Goal: Find specific page/section: Find specific page/section

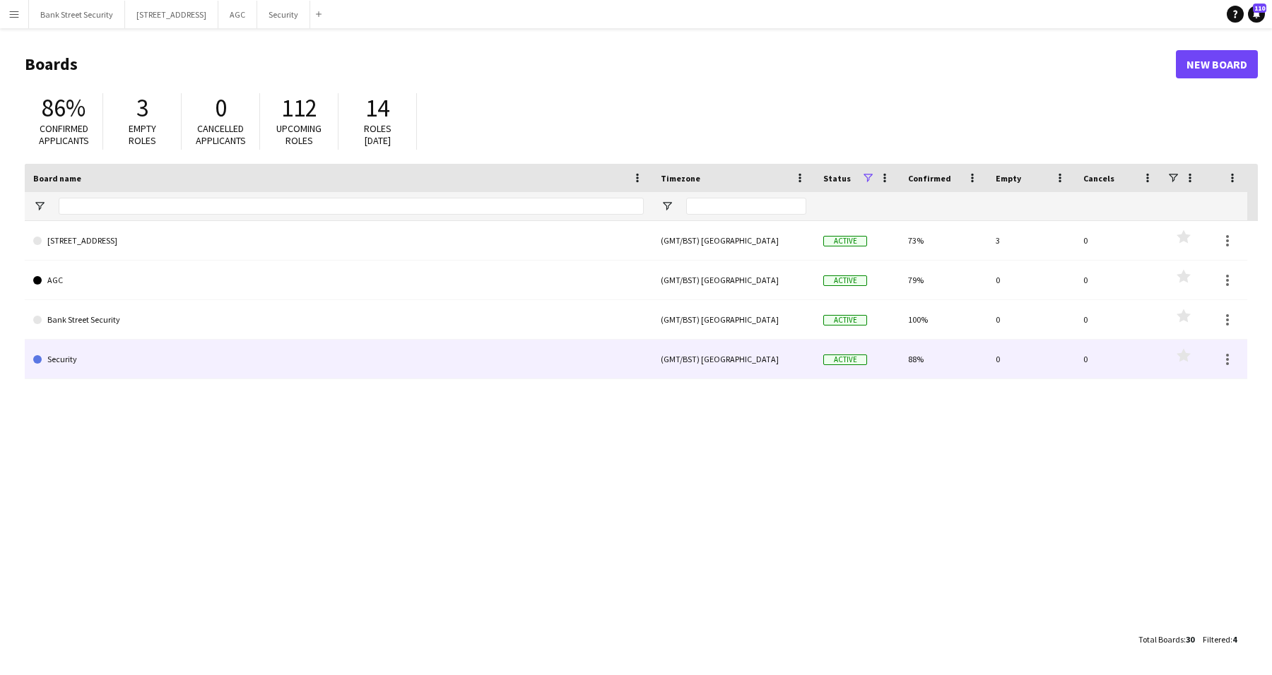
click at [110, 353] on link "Security" at bounding box center [338, 360] width 610 height 40
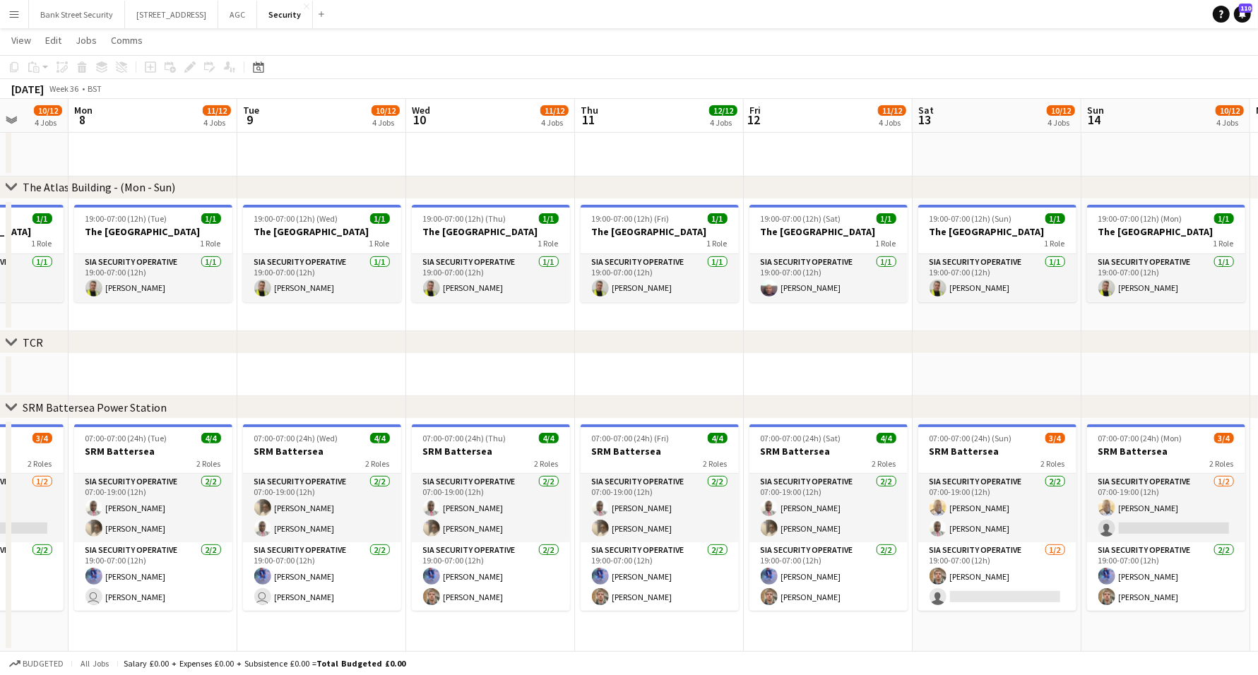
scroll to position [0, 613]
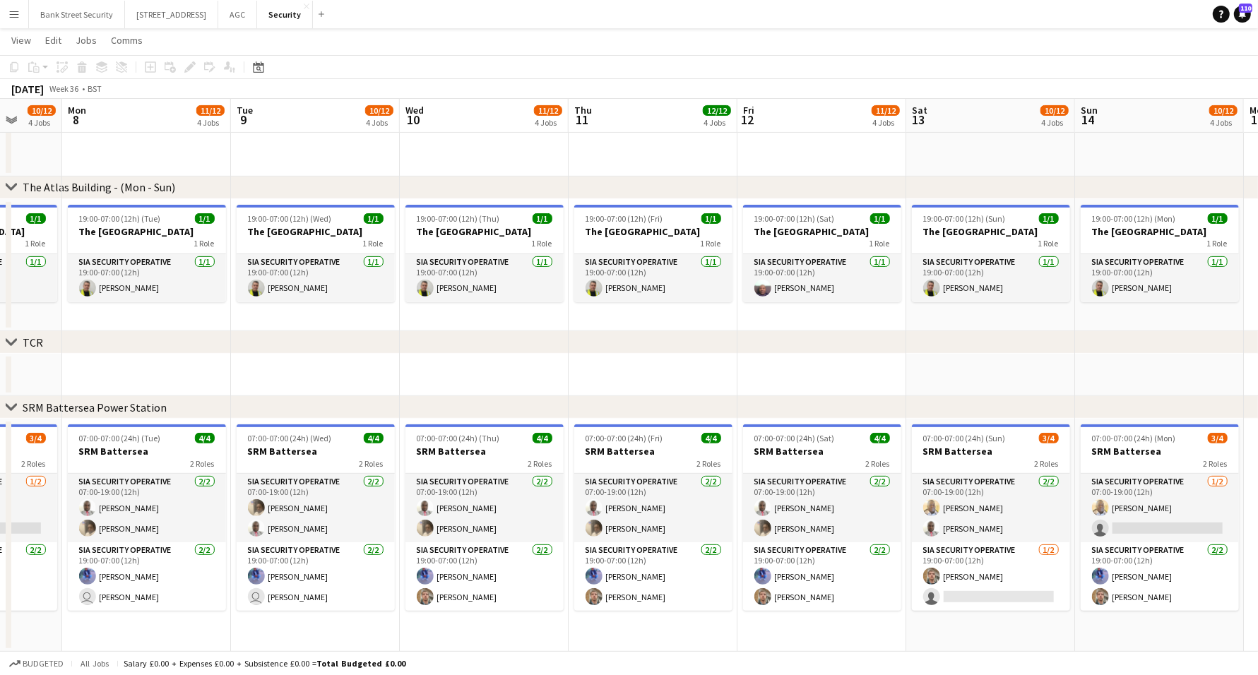
drag, startPoint x: 785, startPoint y: 622, endPoint x: 172, endPoint y: 553, distance: 617.1
click at [172, 553] on app-calendar-viewport "Thu 4 11/12 4 Jobs Fri 5 12/12 4 Jobs Sat 6 9/12 4 Jobs Sun 7 10/12 4 Jobs Mon …" at bounding box center [629, 143] width 1258 height 1018
click at [696, 368] on app-date-cell at bounding box center [653, 375] width 169 height 42
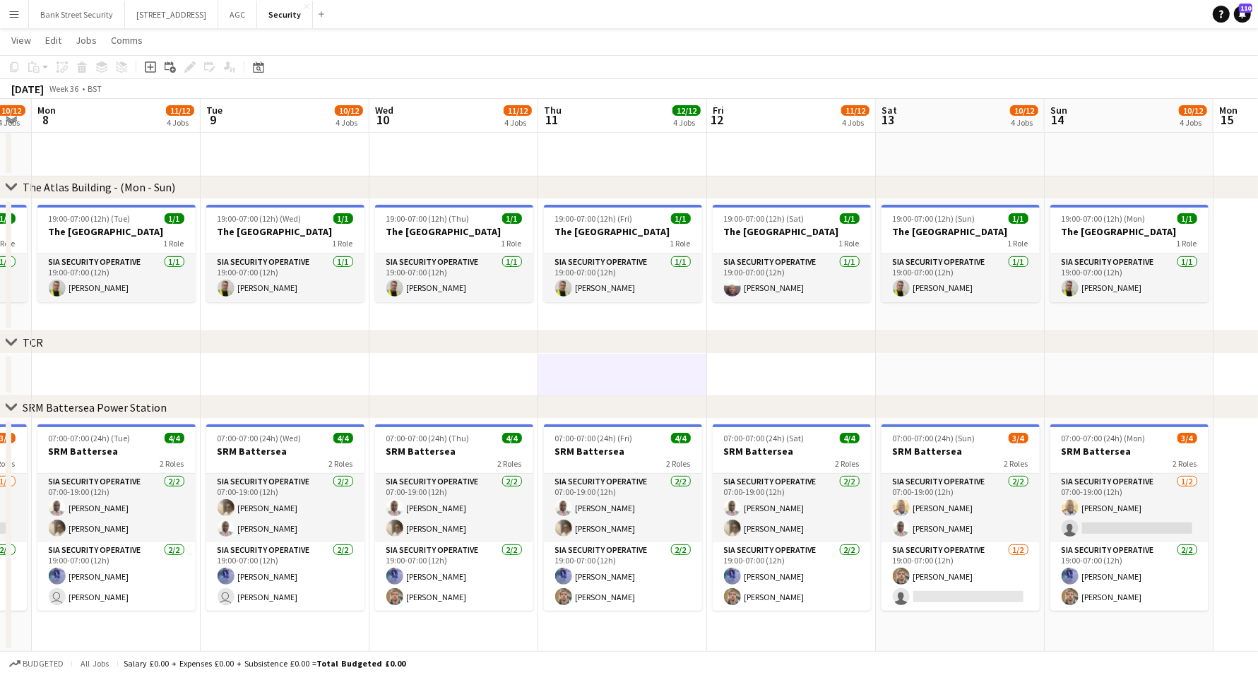
drag, startPoint x: 853, startPoint y: 629, endPoint x: 822, endPoint y: 625, distance: 31.4
click at [822, 625] on app-calendar-viewport "Thu 4 11/12 4 Jobs Fri 5 12/12 4 Jobs Sat 6 9/12 4 Jobs Sun 7 10/12 4 Jobs Mon …" at bounding box center [629, 143] width 1258 height 1018
click at [463, 565] on app-card-role "SIA Security Operative 2/2 19:00-07:00 (12h) Yahye ali Mohamed Alex Manole" at bounding box center [454, 577] width 158 height 69
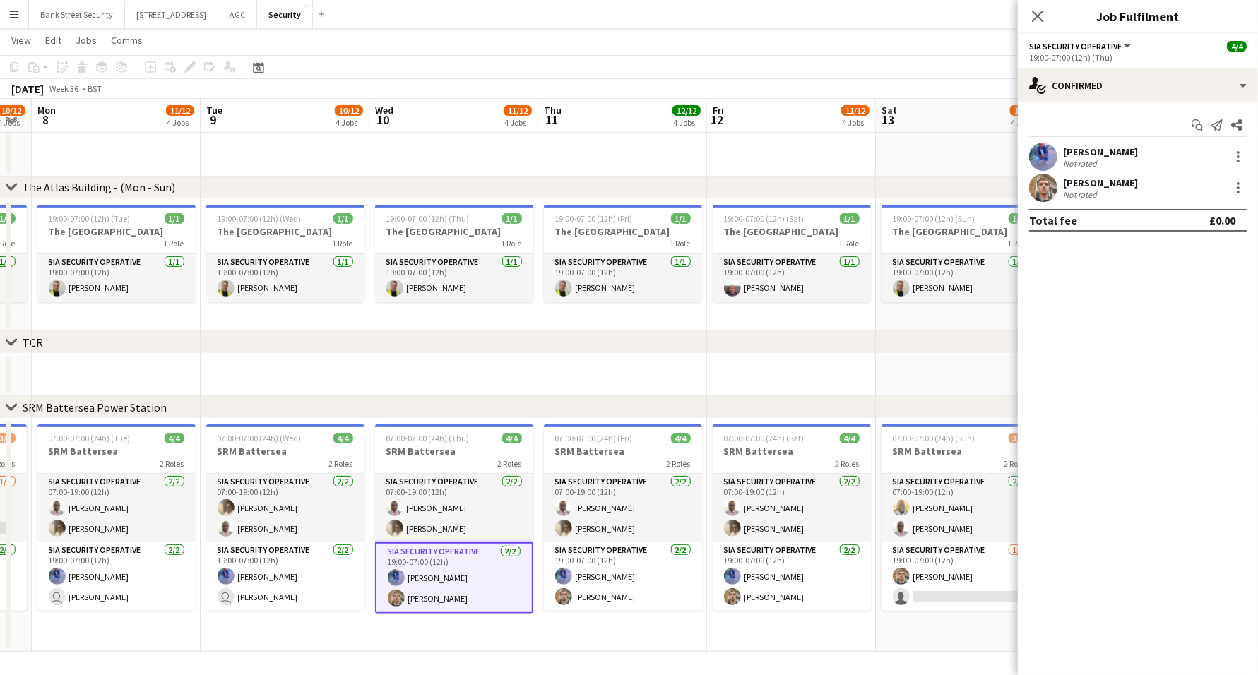
click at [576, 574] on app-card-role "SIA Security Operative 2/2 19:00-07:00 (12h) Yahye ali Mohamed Alex Manole" at bounding box center [623, 577] width 158 height 69
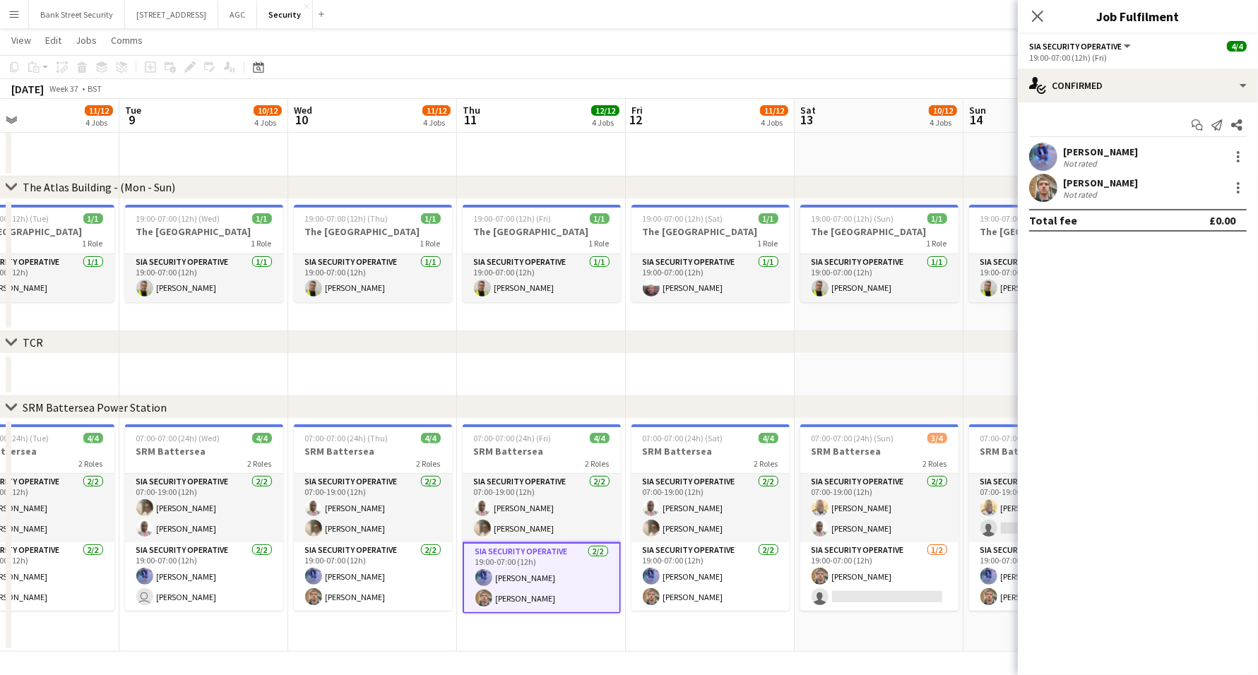
scroll to position [0, 440]
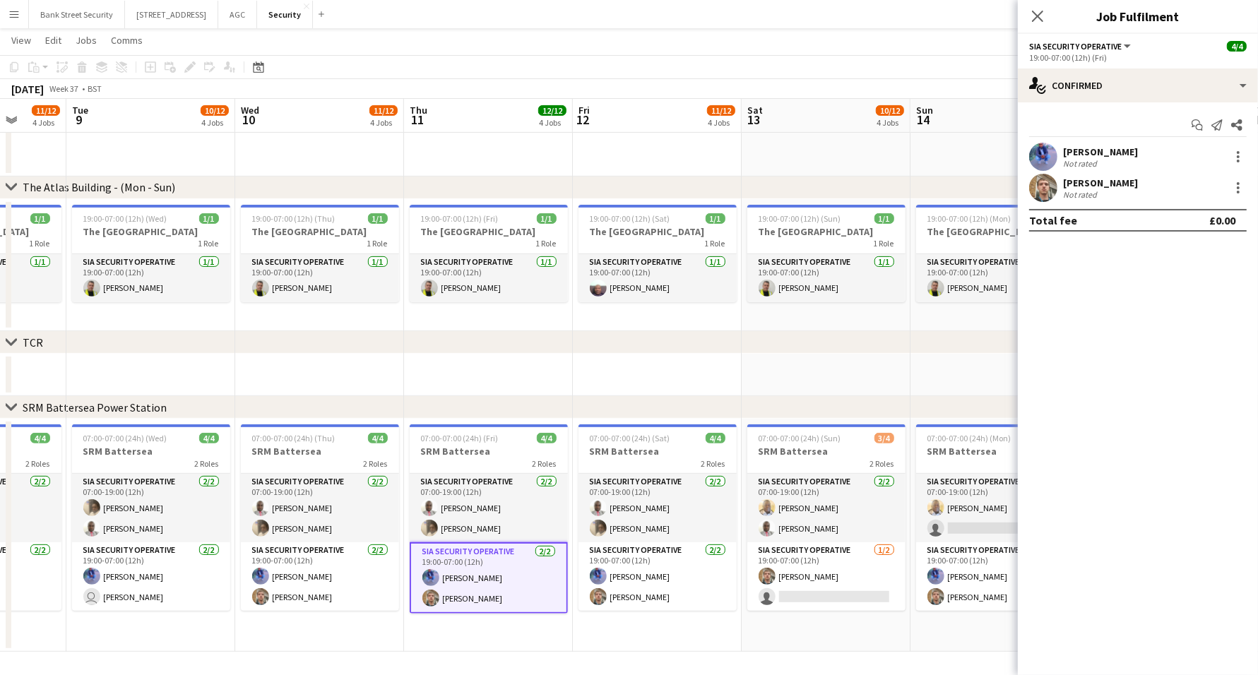
drag, startPoint x: 763, startPoint y: 627, endPoint x: 629, endPoint y: 617, distance: 134.6
click at [629, 617] on app-calendar-viewport "Sat 6 9/12 4 Jobs Sun 7 10/12 4 Jobs Mon 8 11/12 4 Jobs Tue 9 10/12 4 Jobs Wed …" at bounding box center [629, 143] width 1258 height 1018
click at [636, 576] on app-card-role "SIA Security Operative 2/2 19:00-07:00 (12h) Yahye ali Mohamed Alex Manole" at bounding box center [658, 577] width 158 height 69
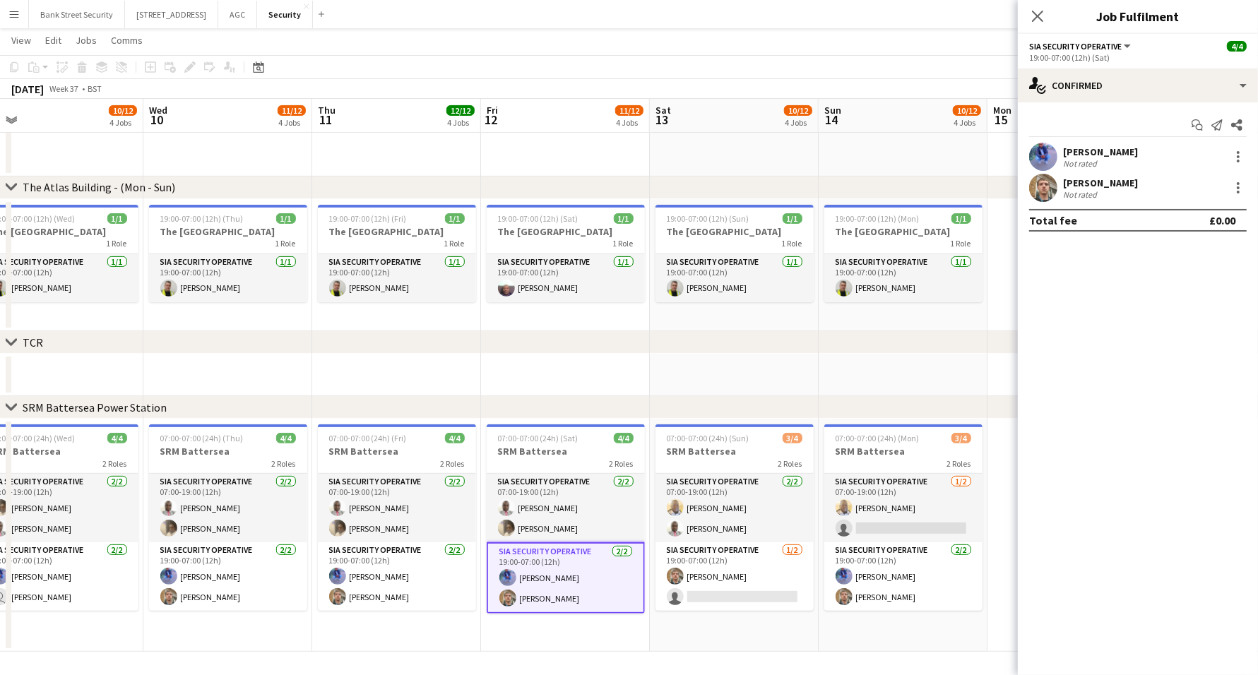
scroll to position [0, 563]
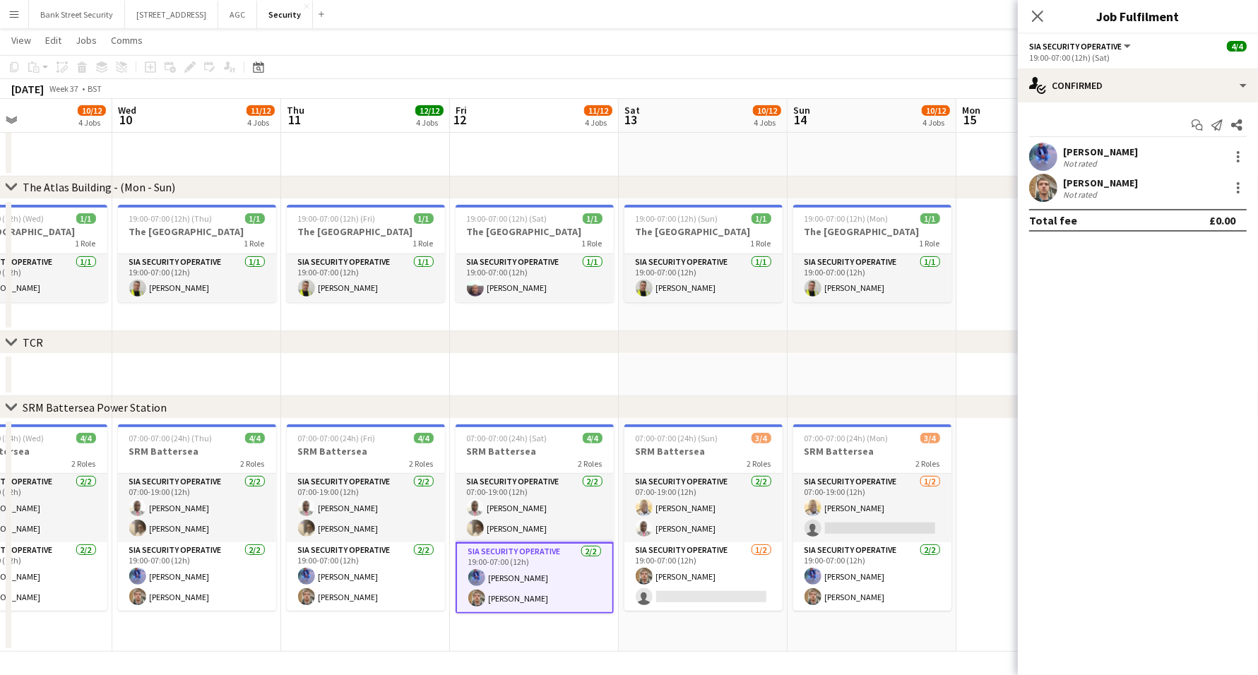
drag, startPoint x: 816, startPoint y: 617, endPoint x: 693, endPoint y: 605, distance: 123.6
click at [693, 605] on app-calendar-viewport "Sat 6 9/12 4 Jobs Sun 7 10/12 4 Jobs Mon 8 11/12 4 Jobs Tue 9 10/12 4 Jobs Wed …" at bounding box center [629, 143] width 1258 height 1018
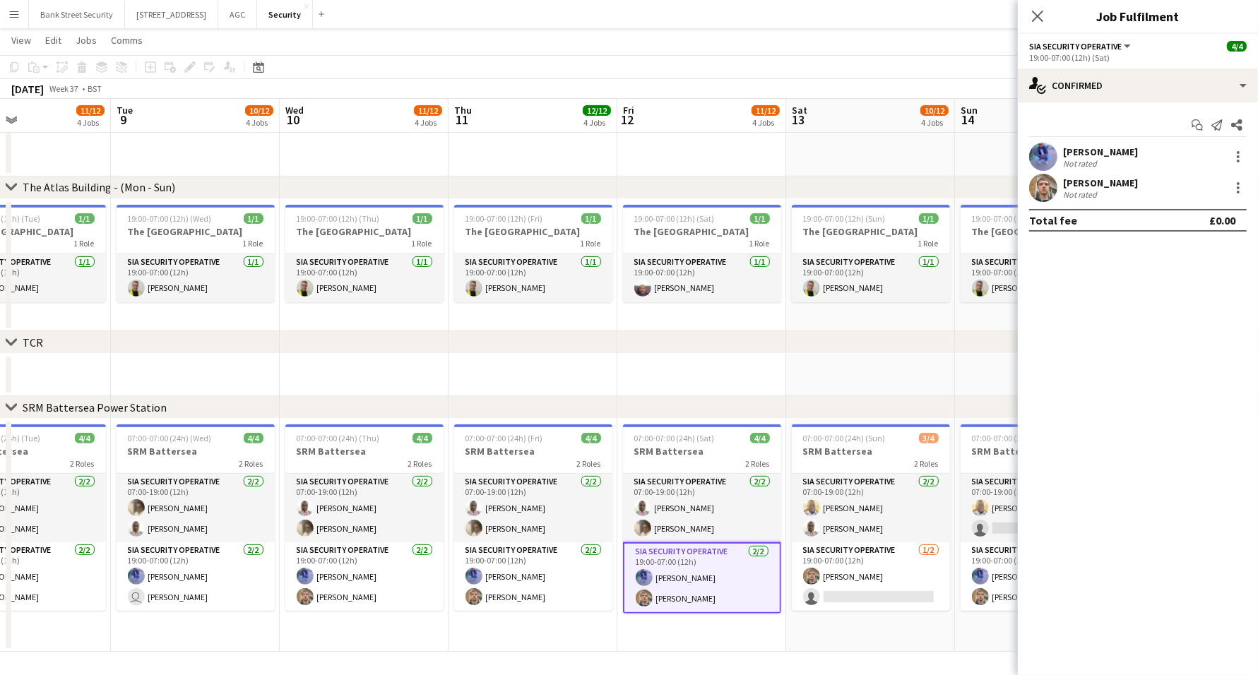
scroll to position [0, 394]
drag, startPoint x: 693, startPoint y: 605, endPoint x: 862, endPoint y: 611, distance: 169.0
click at [862, 611] on app-calendar-viewport "Sat 6 9/12 4 Jobs Sun 7 10/12 4 Jobs Mon 8 11/12 4 Jobs Tue 9 10/12 4 Jobs Wed …" at bounding box center [629, 143] width 1258 height 1018
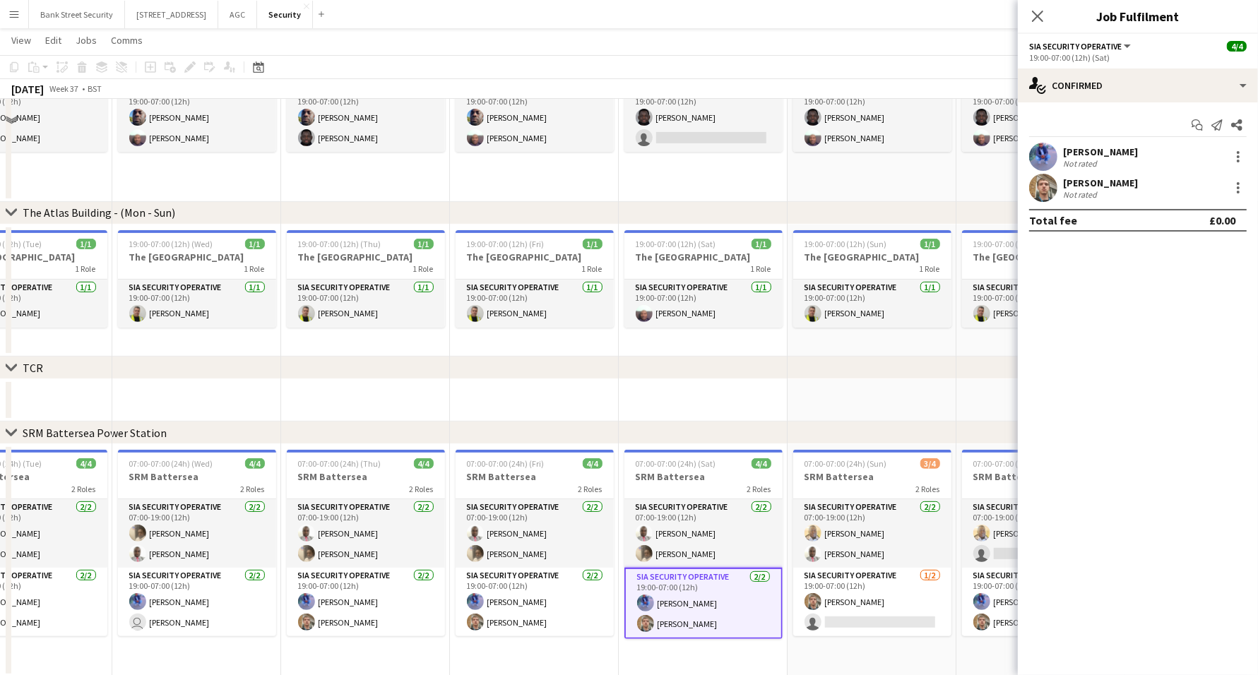
scroll to position [421, 0]
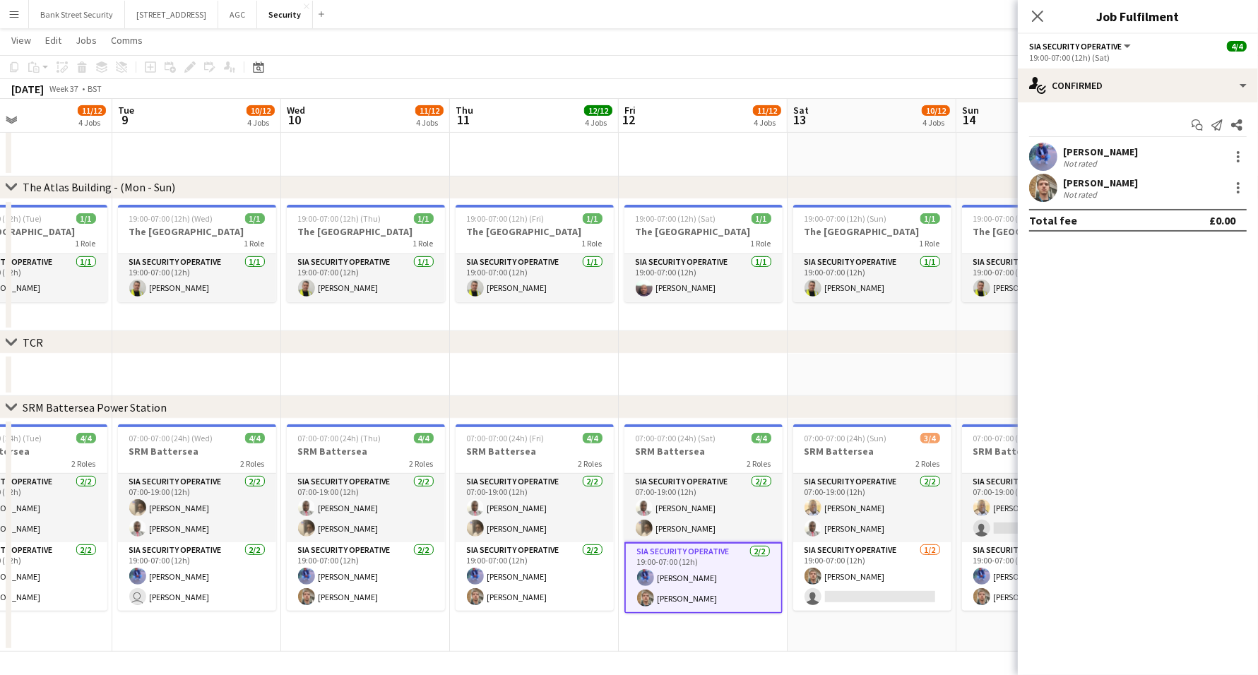
click at [1038, 8] on app-icon "Close pop-in" at bounding box center [1037, 16] width 17 height 17
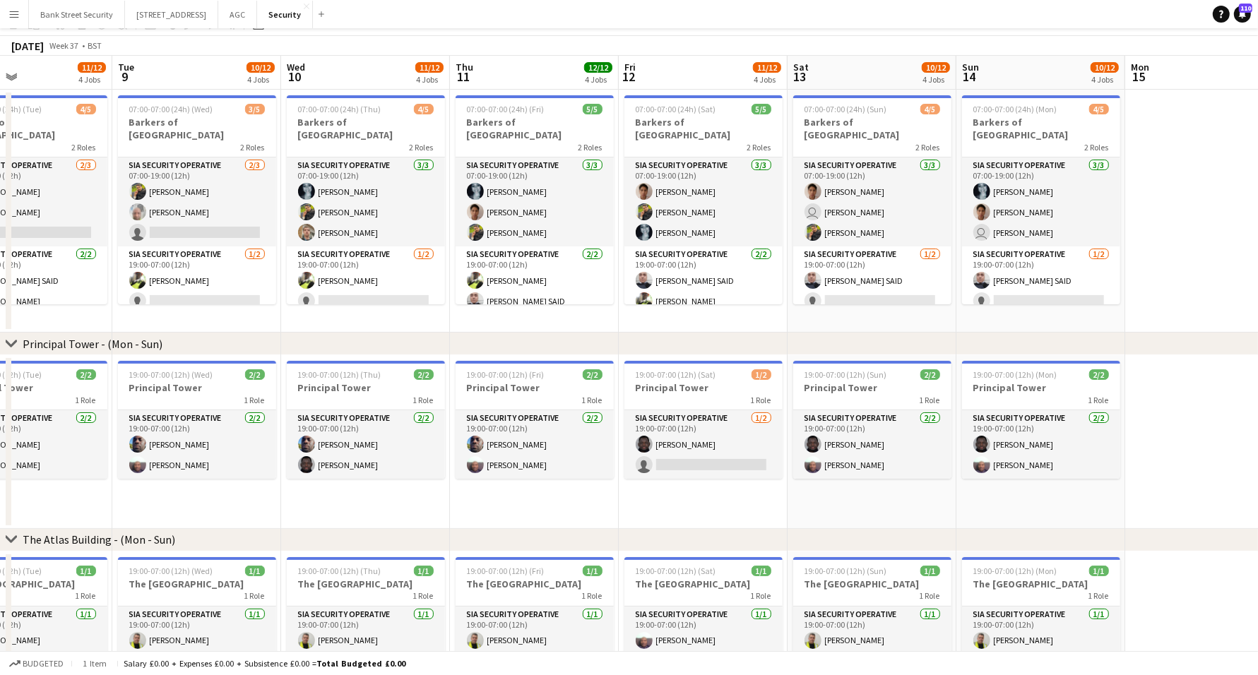
scroll to position [0, 0]
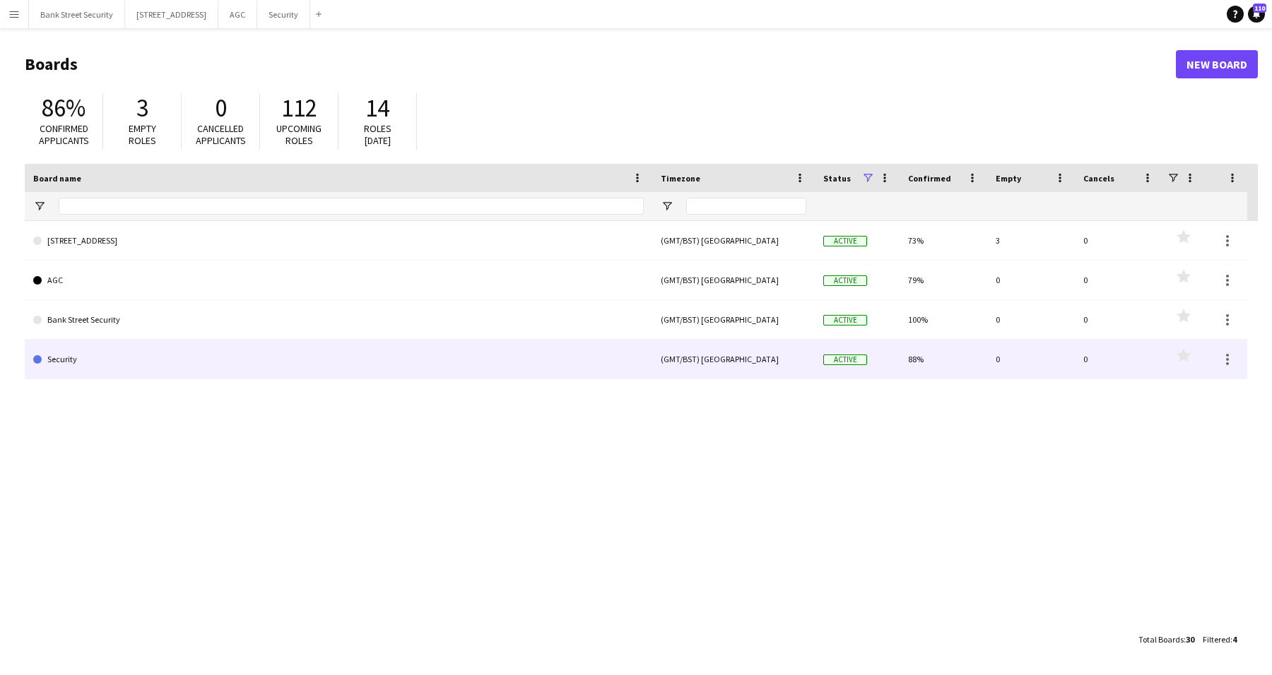
click at [92, 355] on link "Security" at bounding box center [338, 360] width 610 height 40
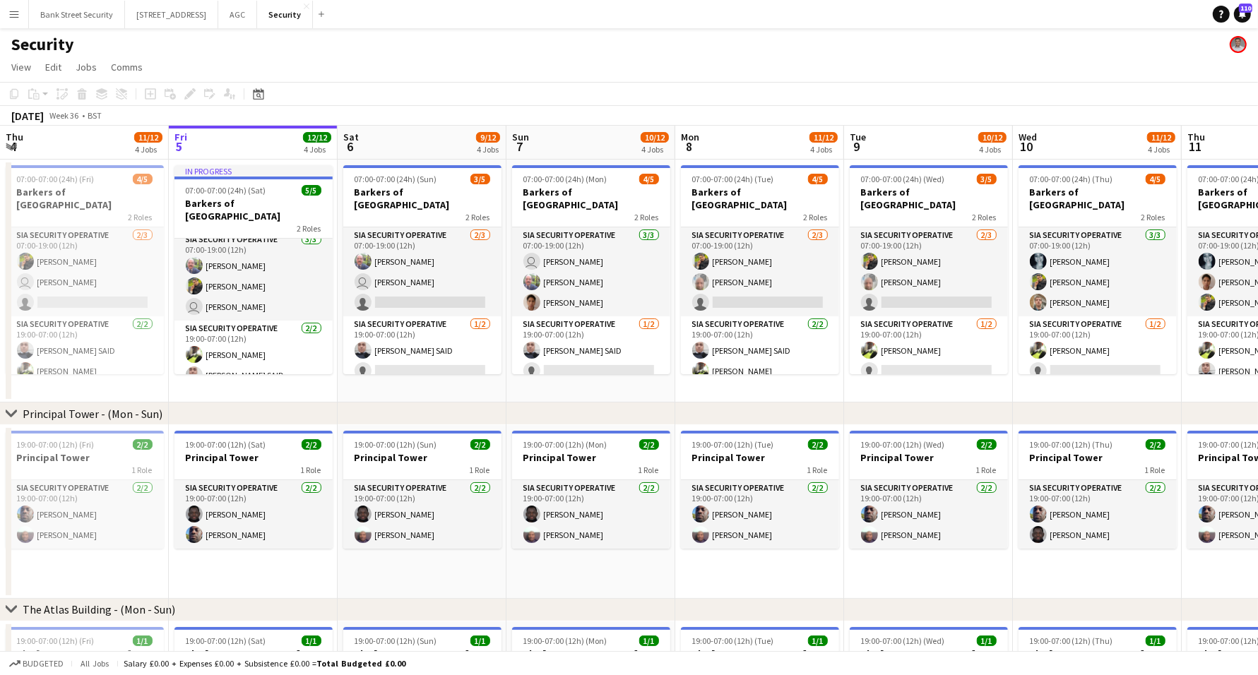
scroll to position [8, 0]
click at [615, 112] on div "[DATE] Week 36 • BST" at bounding box center [629, 116] width 1258 height 20
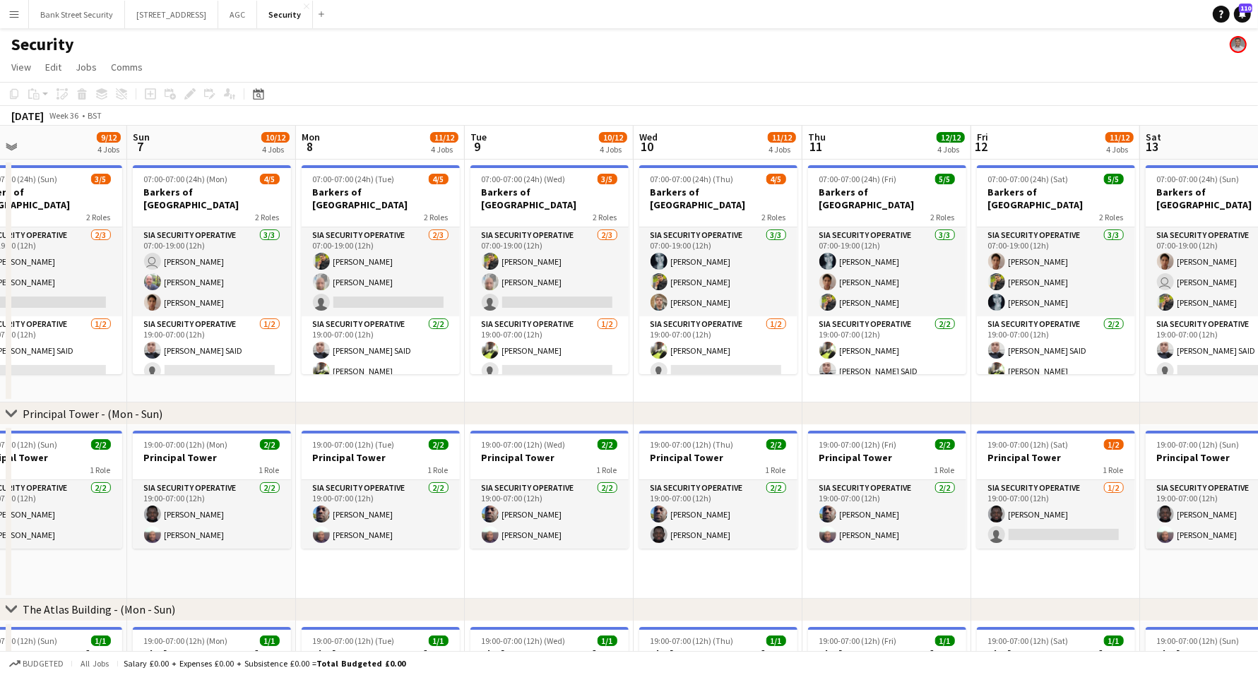
scroll to position [0, 552]
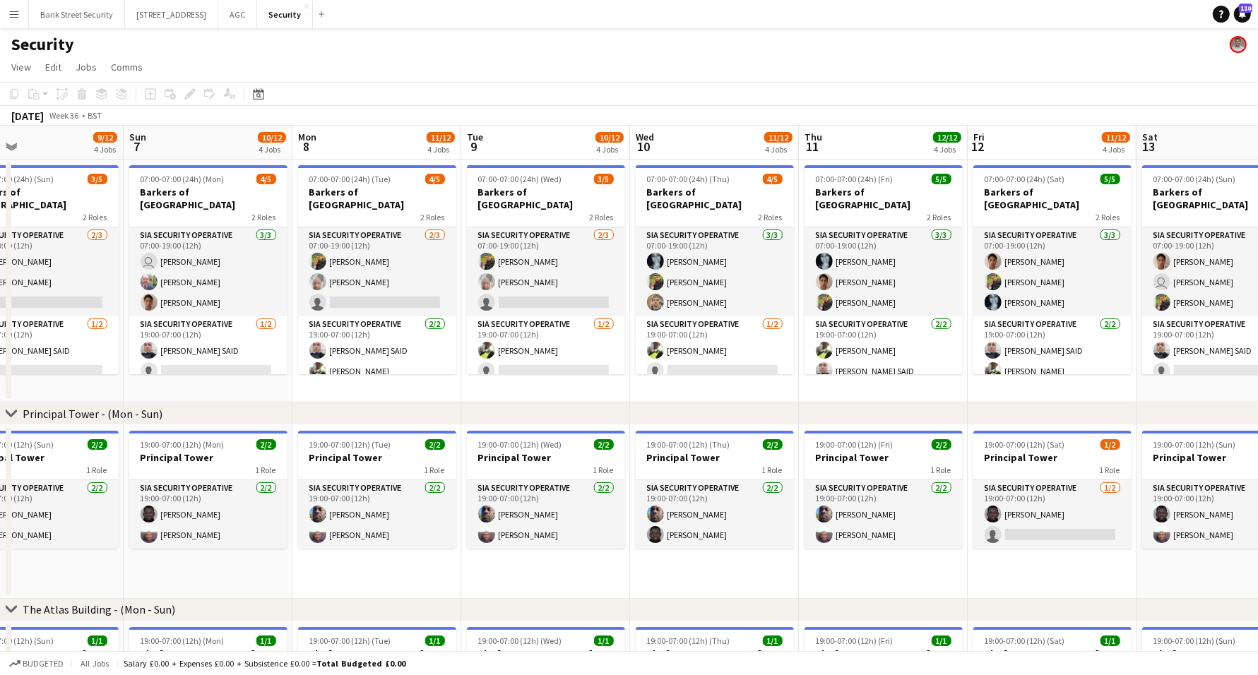
drag, startPoint x: 982, startPoint y: 383, endPoint x: 598, endPoint y: 309, distance: 390.6
click at [598, 309] on app-calendar-viewport "Wed 3 11/12 4 Jobs Thu 4 11/12 4 Jobs Fri 5 12/12 4 Jobs Sat 6 9/12 4 Jobs Sun …" at bounding box center [629, 600] width 1258 height 949
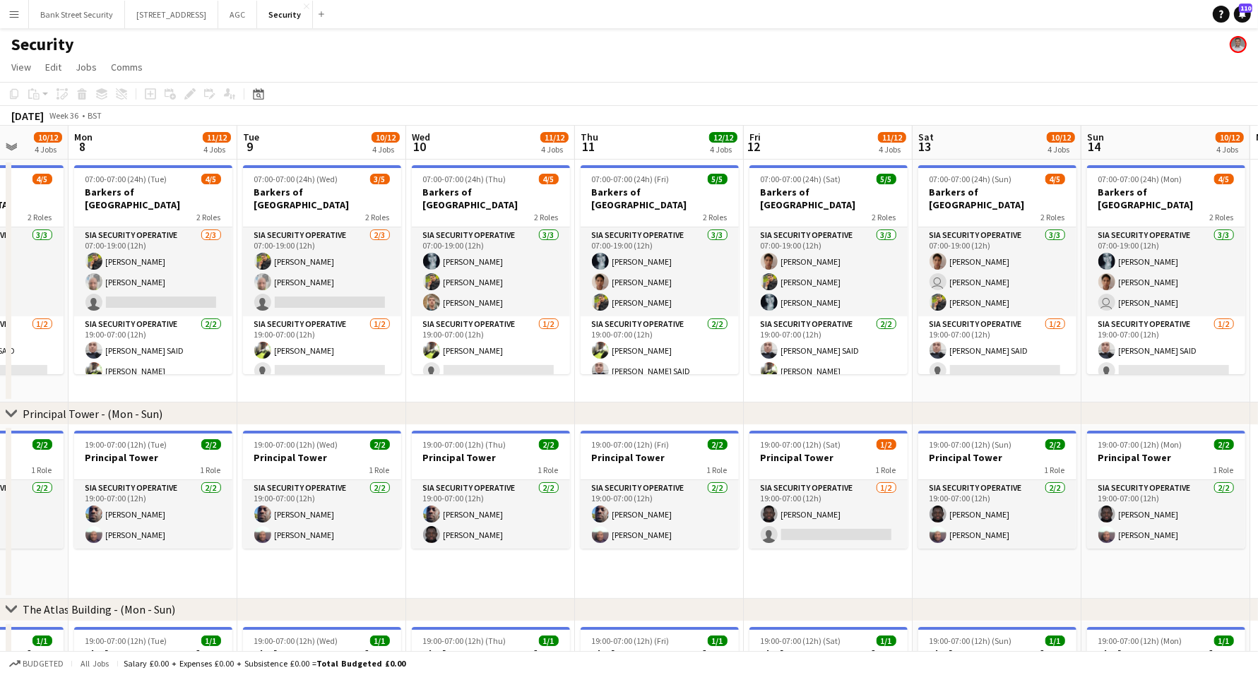
scroll to position [0, 473]
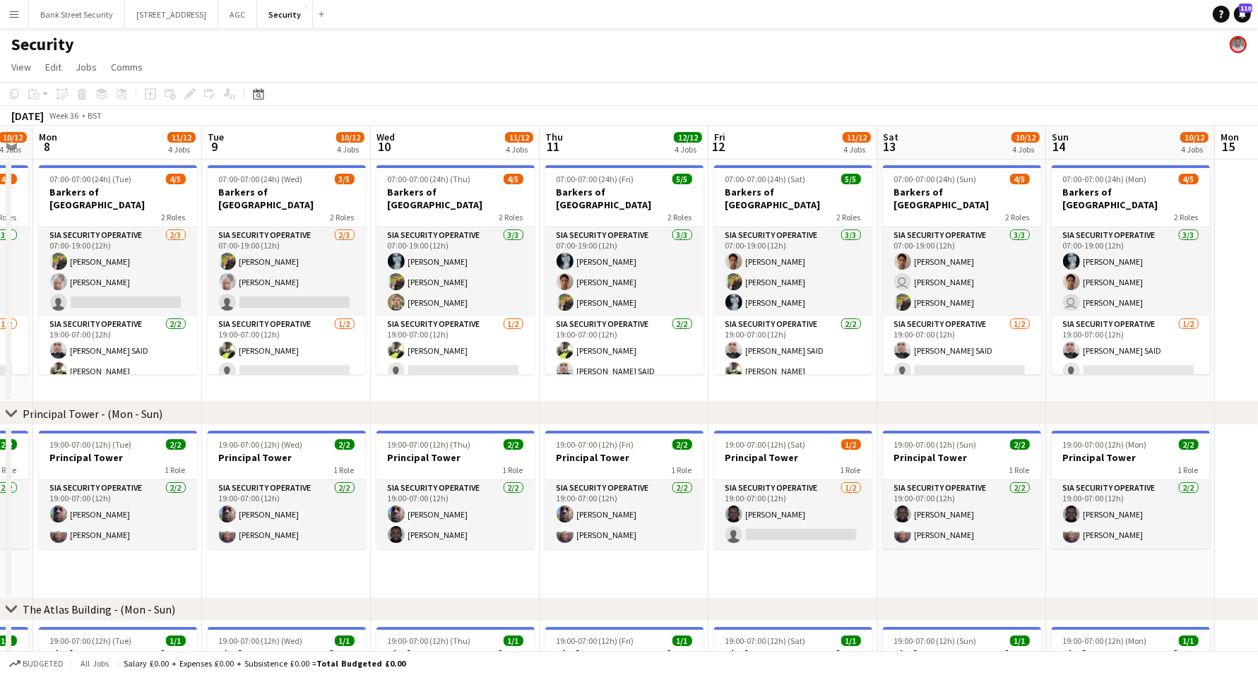
drag, startPoint x: 872, startPoint y: 392, endPoint x: 613, endPoint y: 343, distance: 263.1
click at [613, 343] on app-calendar-viewport "Fri 5 12/12 4 Jobs Sat 6 9/12 4 Jobs Sun 7 10/12 4 Jobs Mon 8 11/12 4 Jobs Tue …" at bounding box center [629, 600] width 1258 height 949
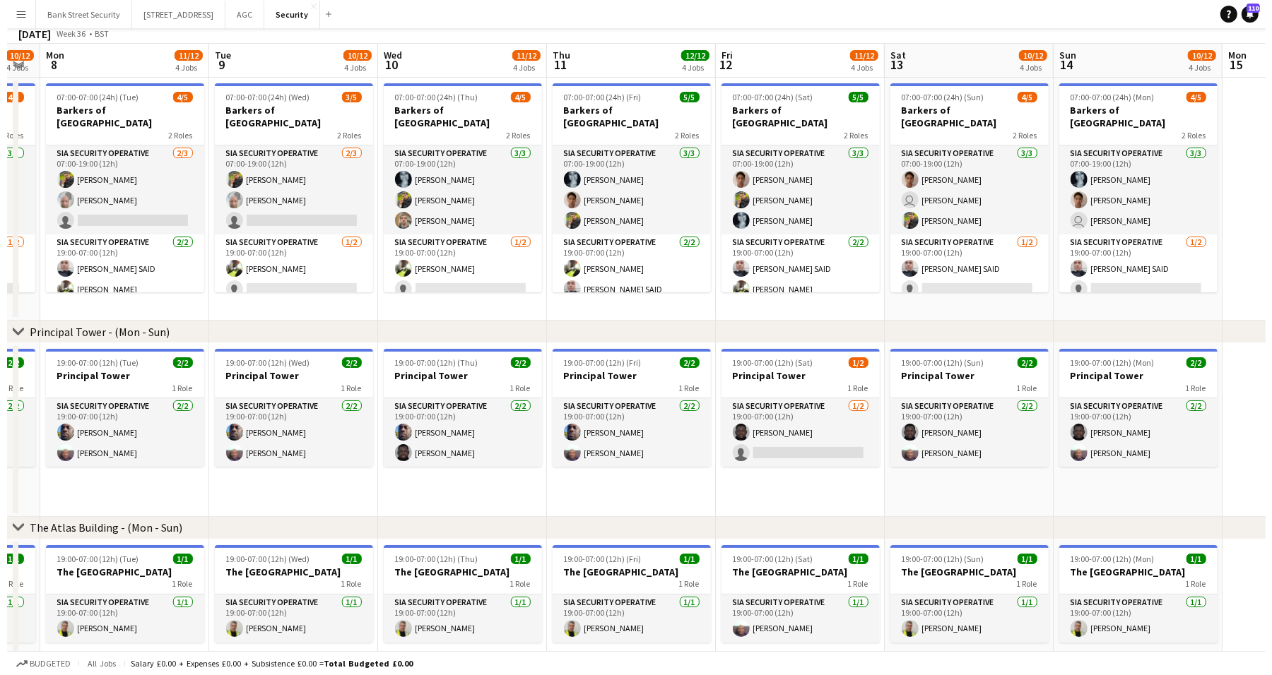
scroll to position [0, 0]
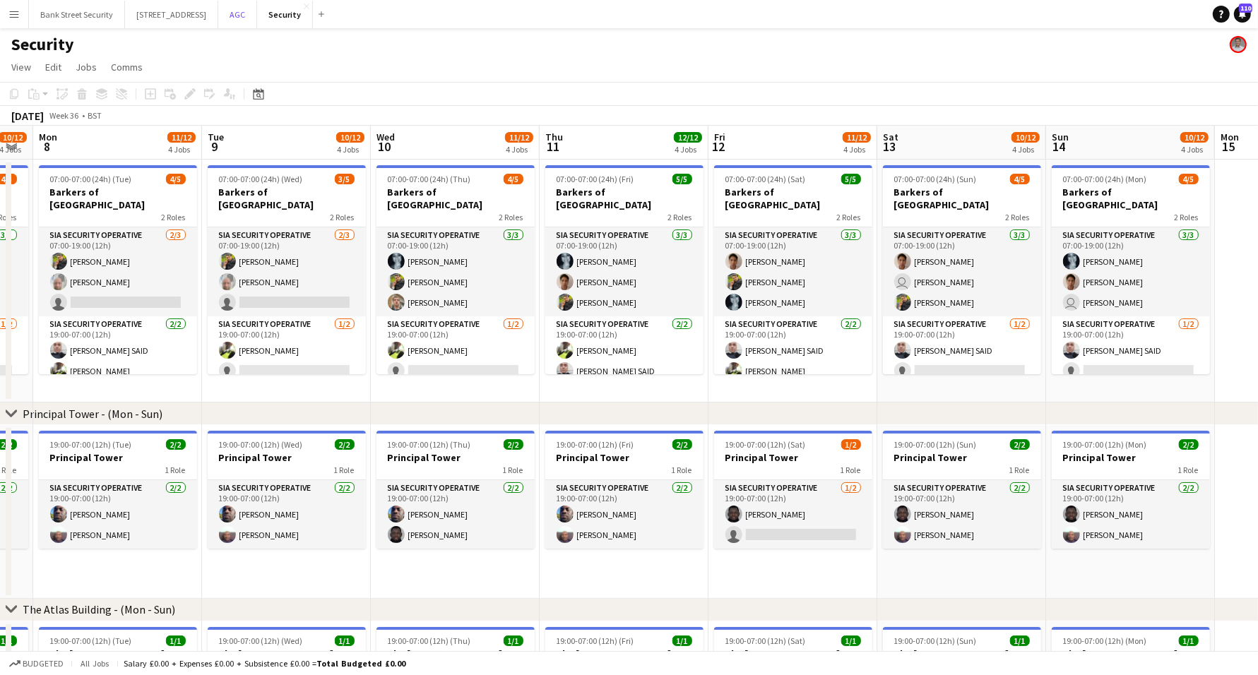
click at [244, 13] on button "AGC Close" at bounding box center [237, 15] width 39 height 28
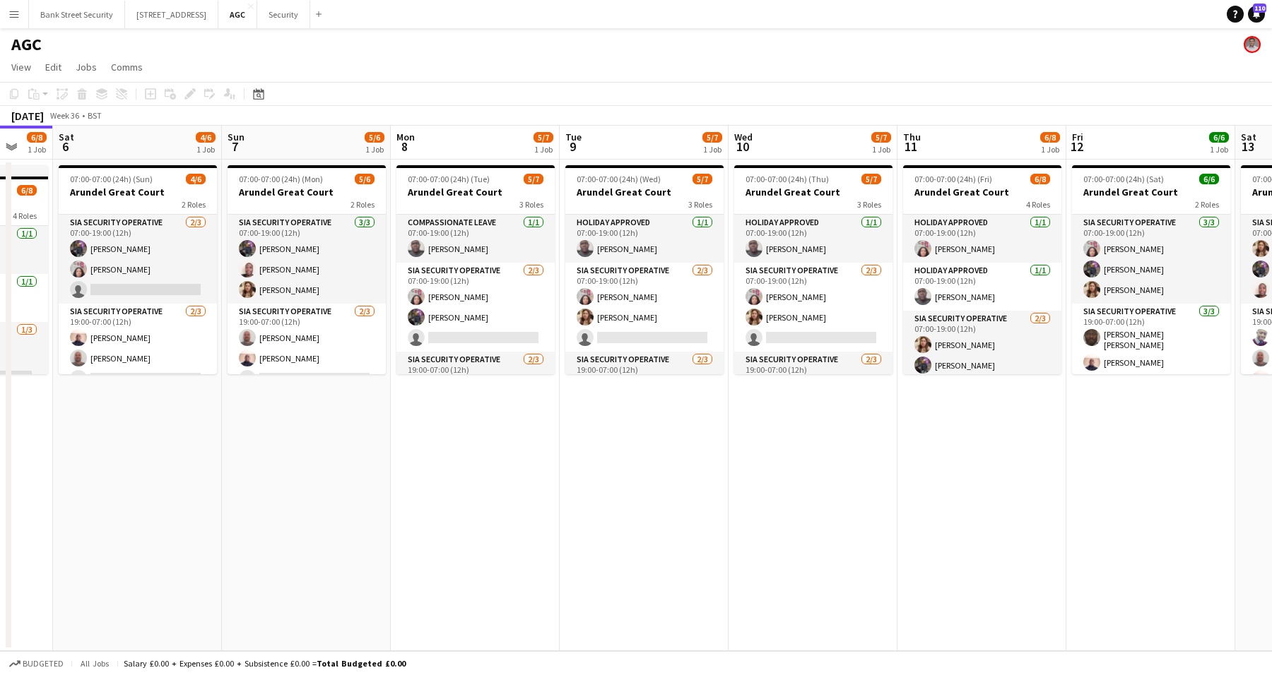
scroll to position [0, 642]
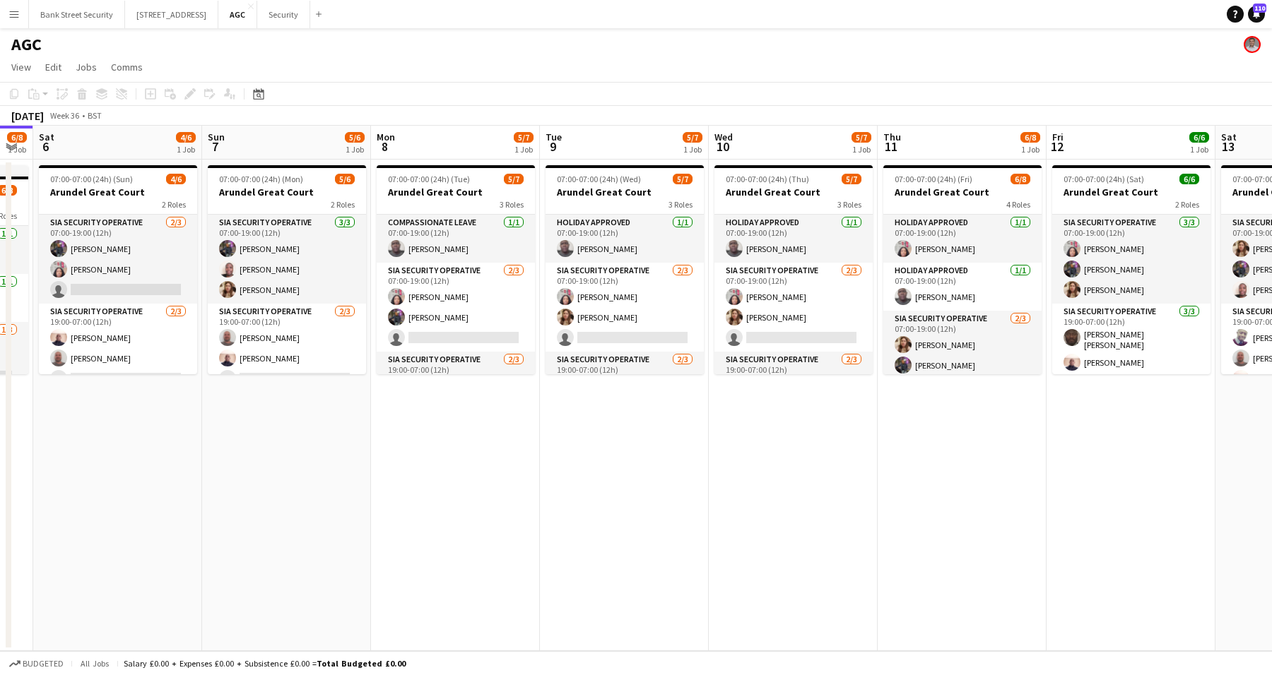
drag, startPoint x: 426, startPoint y: 482, endPoint x: 122, endPoint y: 420, distance: 310.6
click at [122, 420] on app-calendar-viewport "Tue 2 5/6 1 Job Wed 3 5/6 1 Job Thu 4 6/7 1 Job Fri 5 6/8 1 Job Sat 6 4/6 1 Job…" at bounding box center [636, 389] width 1272 height 526
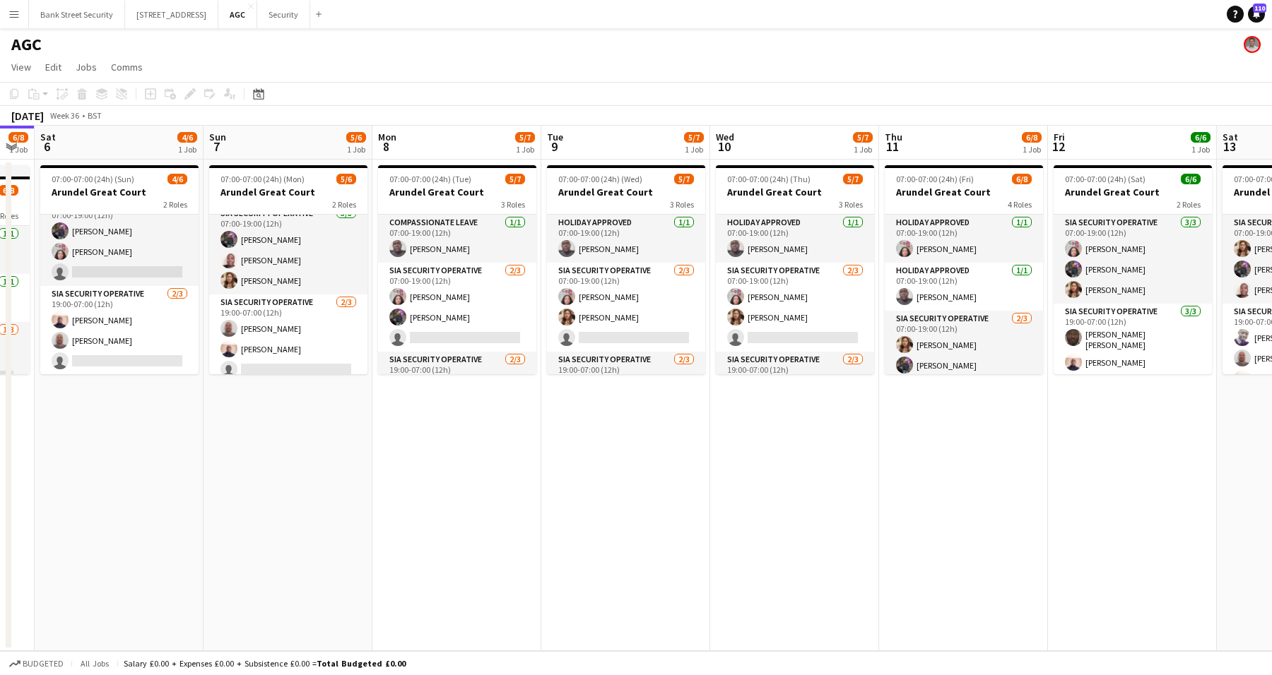
scroll to position [18, 0]
drag, startPoint x: 253, startPoint y: 286, endPoint x: 166, endPoint y: 498, distance: 229.1
click at [166, 498] on app-date-cell "07:00-07:00 (24h) (Sun) 4/6 Arundel Great Court 2 Roles SIA Security Operative …" at bounding box center [119, 406] width 169 height 492
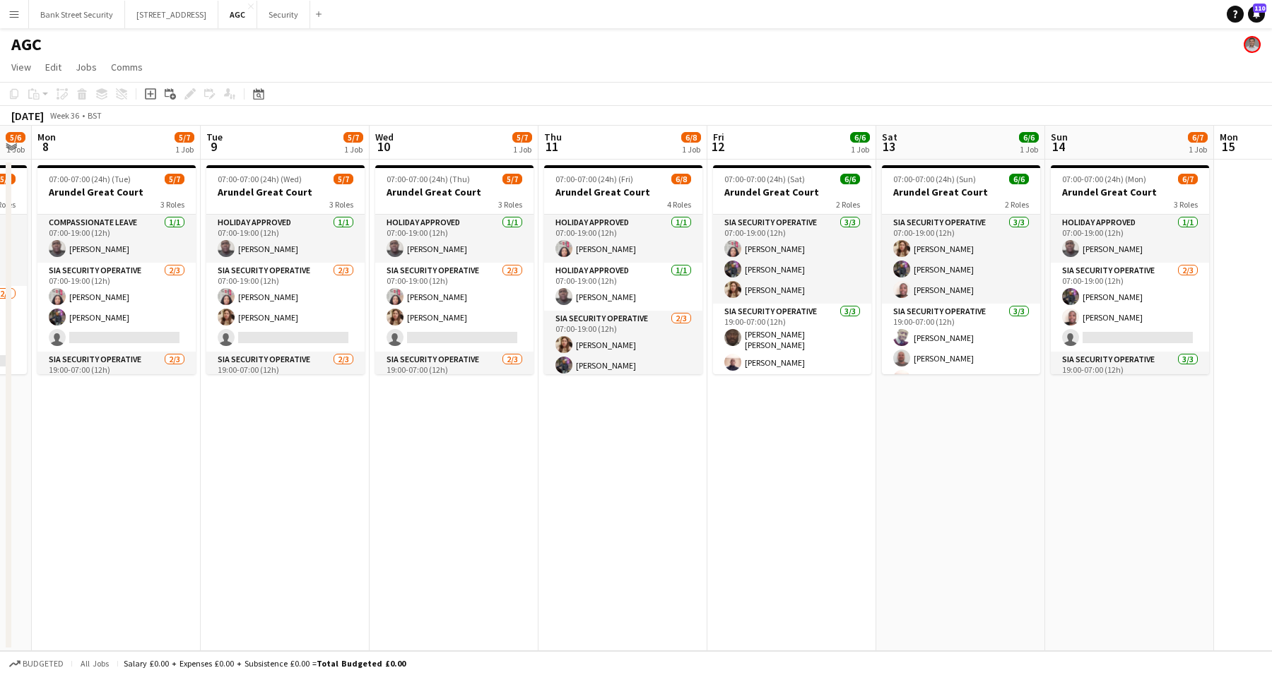
scroll to position [0, 491]
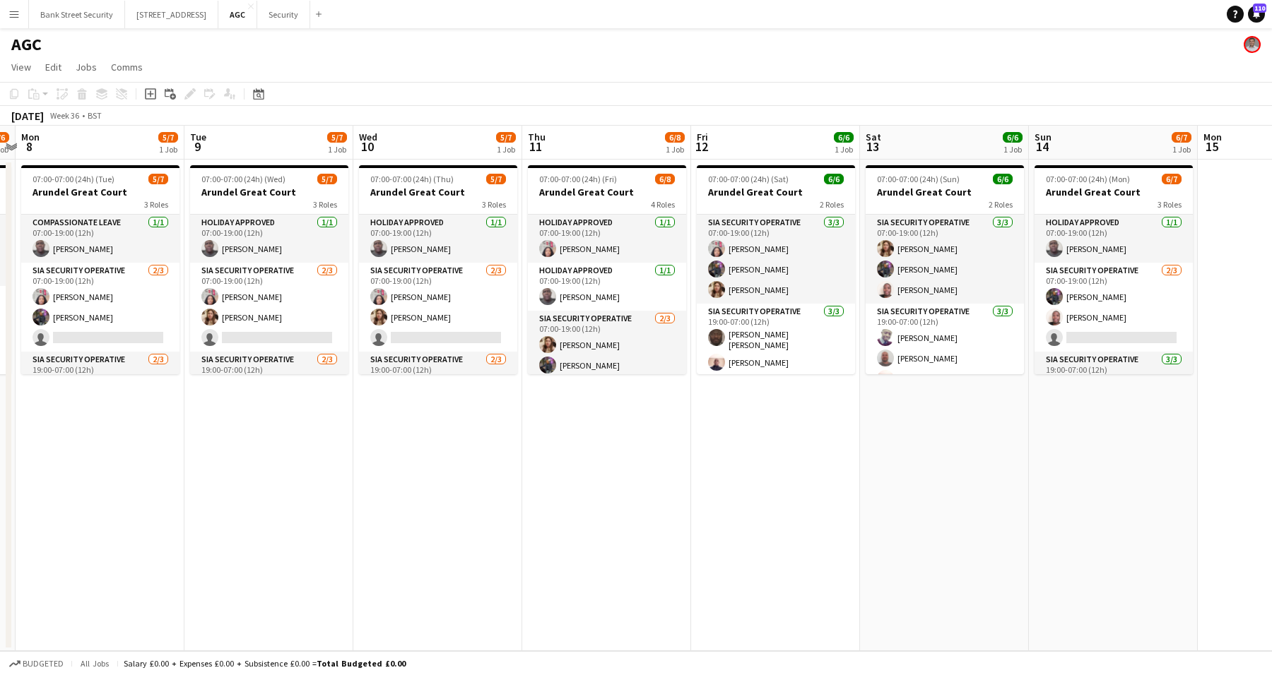
drag, startPoint x: 464, startPoint y: 520, endPoint x: 122, endPoint y: 478, distance: 344.5
click at [122, 478] on app-calendar-viewport "Fri 5 6/8 1 Job Sat 6 4/6 1 Job Sun 7 5/6 1 Job Mon 8 5/7 1 Job Tue 9 5/7 1 Job…" at bounding box center [636, 389] width 1272 height 526
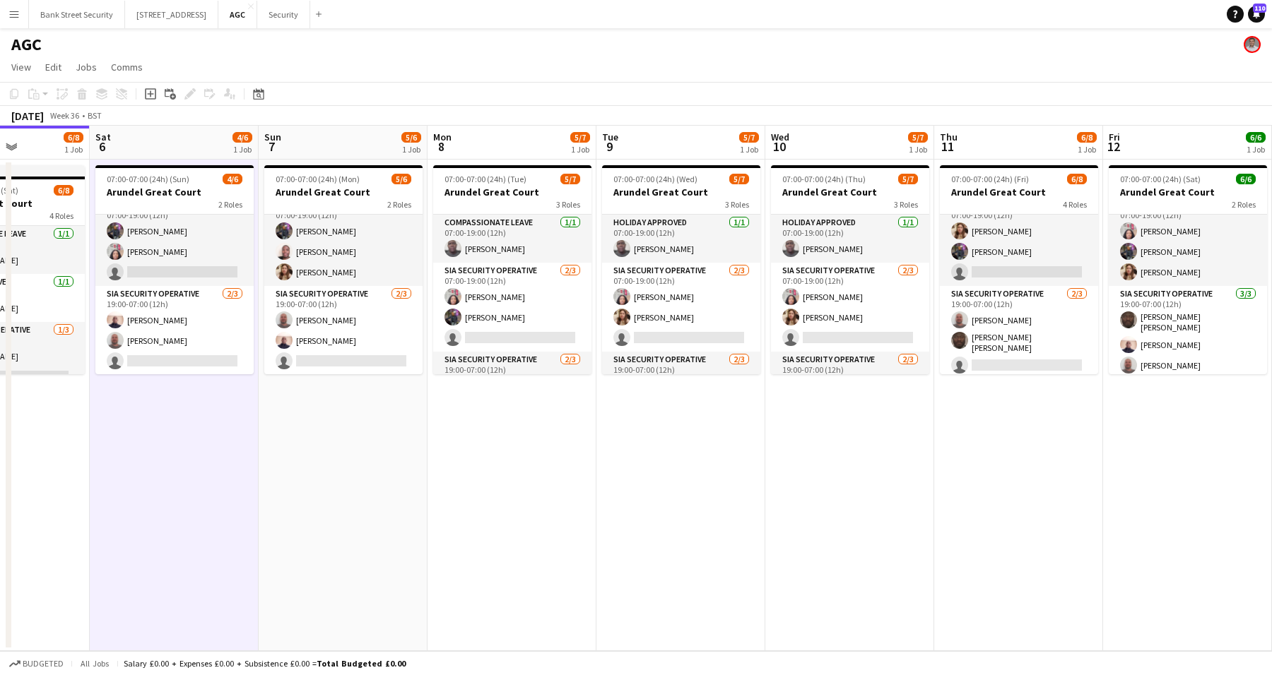
scroll to position [0, 416]
drag, startPoint x: 246, startPoint y: 426, endPoint x: 658, endPoint y: 439, distance: 412.8
click at [658, 439] on app-calendar-viewport "Wed 3 5/6 1 Job Thu 4 6/7 1 Job Fri 5 6/8 1 Job Sat 6 4/6 1 Job Sun 7 5/6 1 Job…" at bounding box center [636, 389] width 1272 height 526
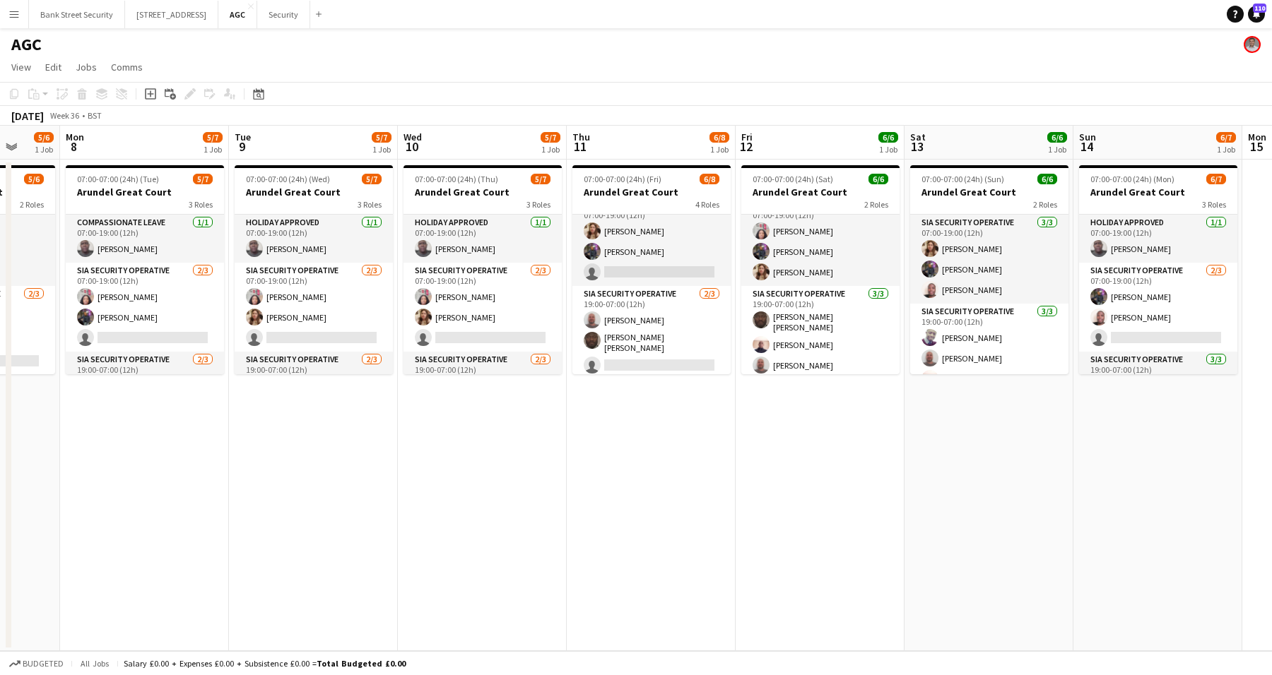
scroll to position [0, 449]
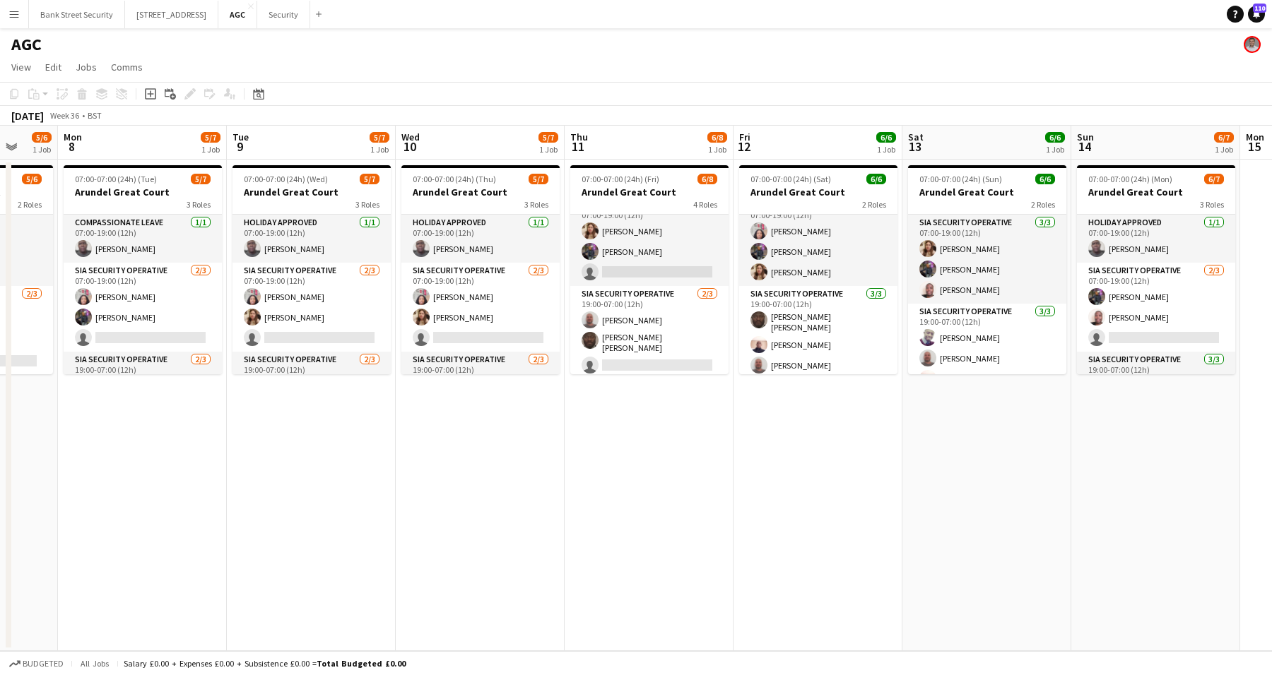
drag, startPoint x: 368, startPoint y: 538, endPoint x: 0, endPoint y: 517, distance: 368.6
click at [0, 517] on app-calendar-viewport "Fri 5 6/8 1 Job Sat 6 4/6 1 Job Sun 7 5/6 1 Job Mon 8 5/7 1 Job Tue 9 5/7 1 Job…" at bounding box center [636, 389] width 1272 height 526
click at [569, 654] on div "Budgeted All jobs Salary £0.00 + Expenses £0.00 + Subsistence £0.00 = Total Bud…" at bounding box center [636, 663] width 1272 height 24
click at [891, 600] on app-date-cell "07:00-07:00 (24h) (Sat) 6/6 Arundel Great Court 2 Roles SIA Security Operative …" at bounding box center [817, 406] width 169 height 492
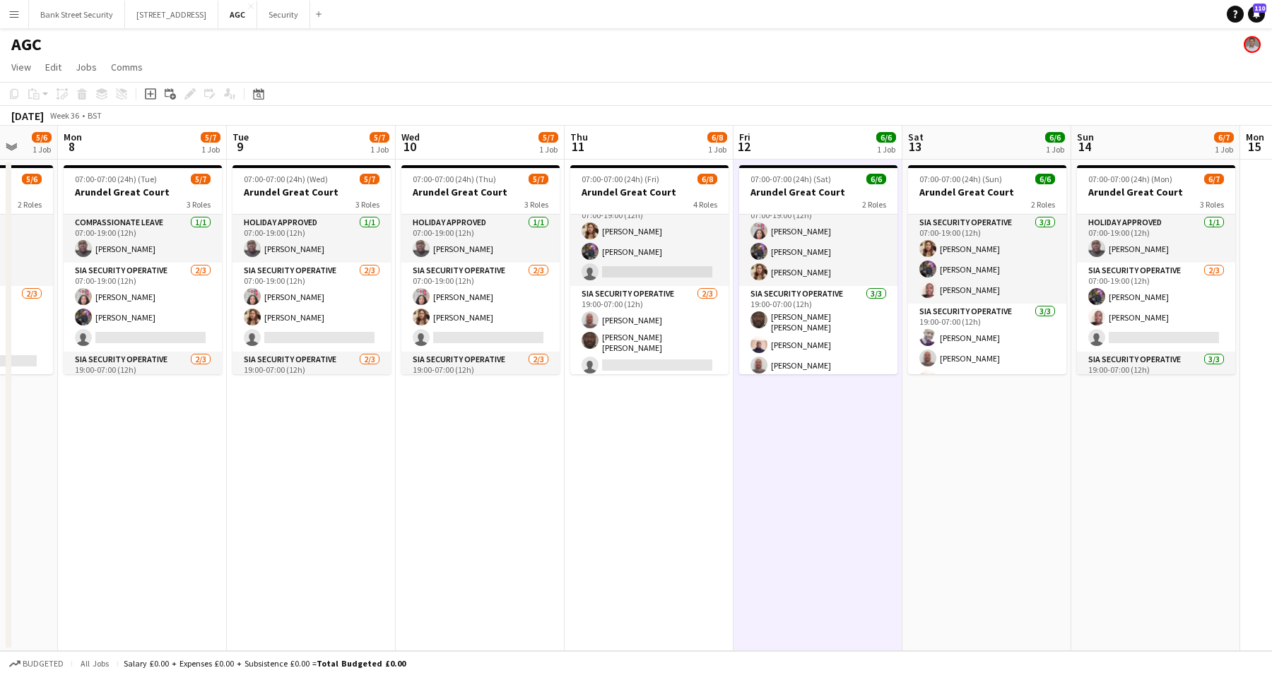
drag, startPoint x: 1026, startPoint y: 43, endPoint x: 1120, endPoint y: 42, distance: 94.0
click at [1026, 43] on div "AGC" at bounding box center [636, 41] width 1272 height 27
